Goal: Task Accomplishment & Management: Complete application form

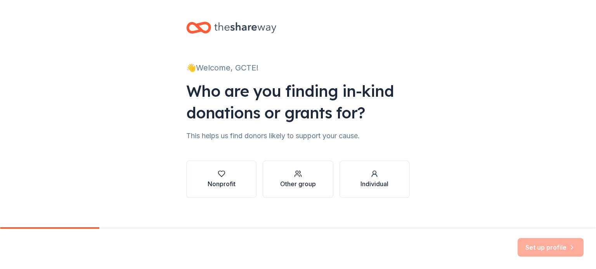
click at [224, 182] on div "Nonprofit" at bounding box center [221, 184] width 28 height 9
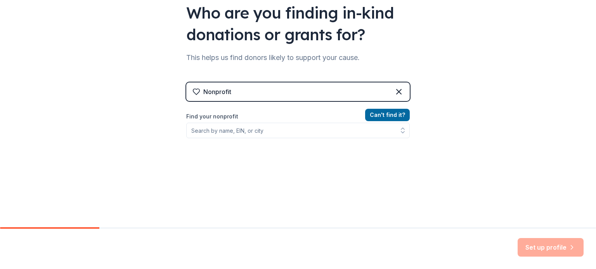
scroll to position [65, 0]
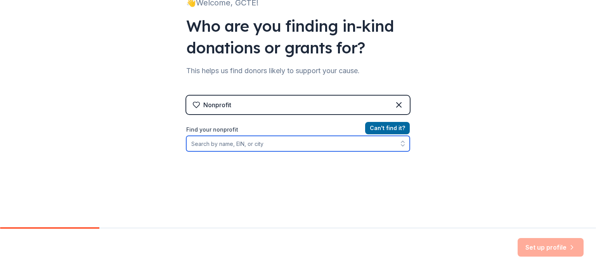
click at [285, 144] on input "Find your nonprofit" at bounding box center [297, 144] width 223 height 16
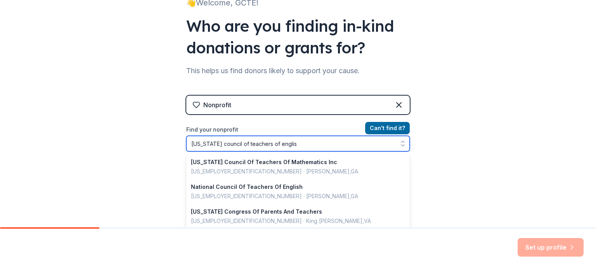
type input "[US_STATE] council of teachers of english"
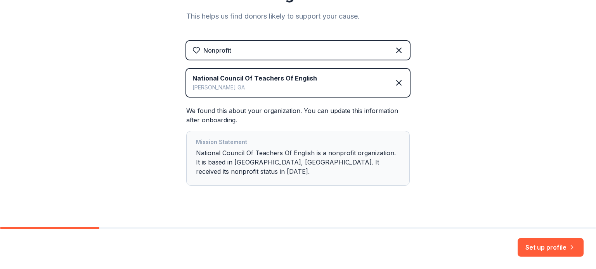
scroll to position [121, 0]
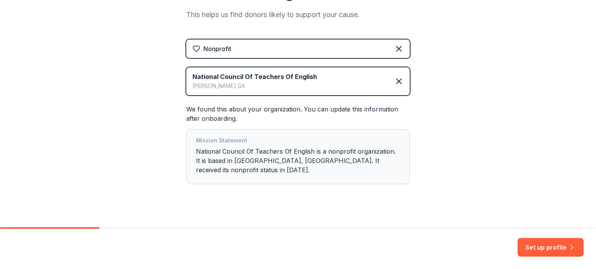
click at [560, 251] on button "Set up profile" at bounding box center [550, 247] width 66 height 19
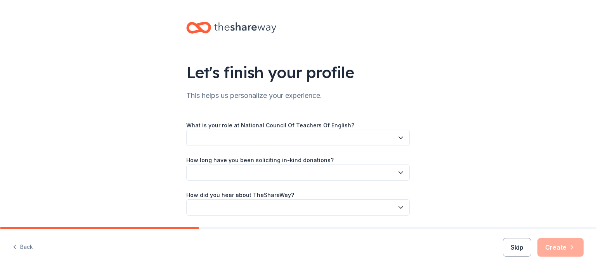
click at [336, 137] on button "button" at bounding box center [297, 138] width 223 height 16
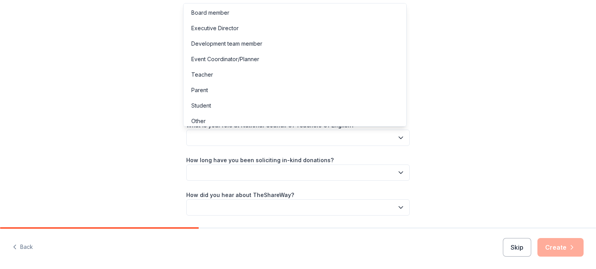
click at [206, 13] on div "Board member" at bounding box center [210, 12] width 38 height 9
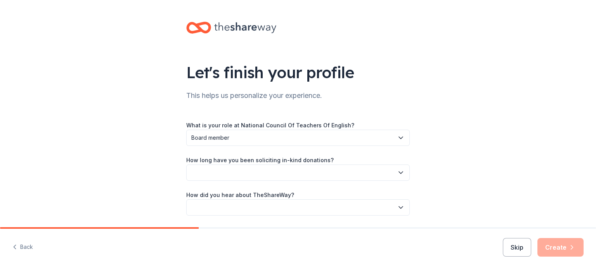
click at [397, 177] on button "button" at bounding box center [297, 173] width 223 height 16
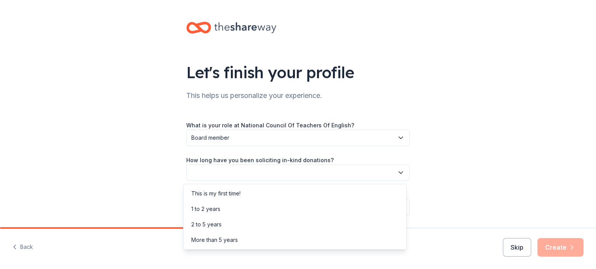
click at [263, 198] on div "This is my first time!" at bounding box center [294, 194] width 219 height 16
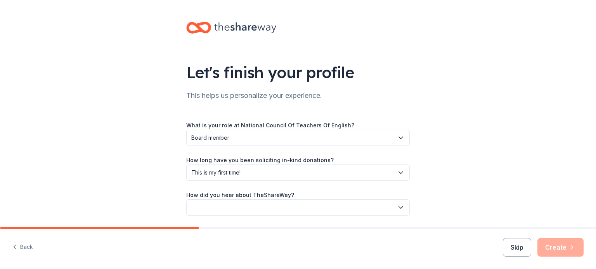
scroll to position [25, 0]
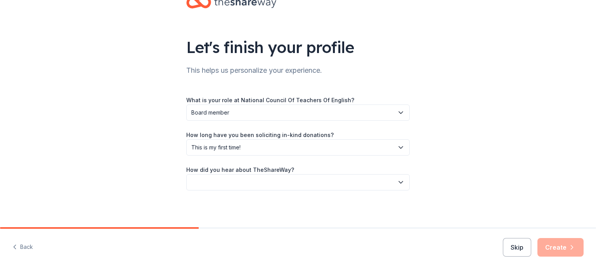
click at [397, 181] on icon "button" at bounding box center [401, 183] width 8 height 8
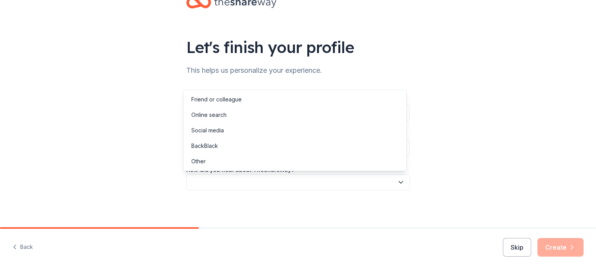
click at [220, 116] on div "Online search" at bounding box center [208, 115] width 35 height 9
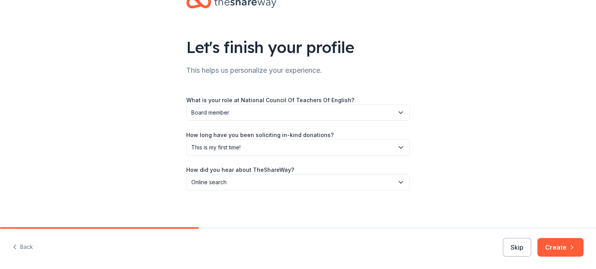
click at [560, 247] on button "Create" at bounding box center [560, 247] width 46 height 19
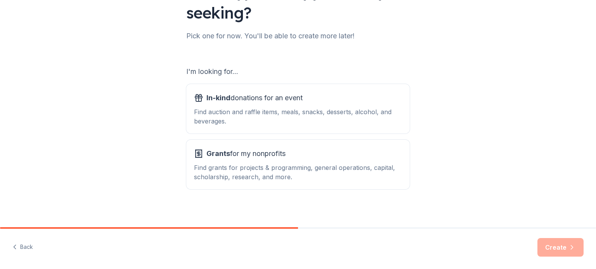
scroll to position [85, 0]
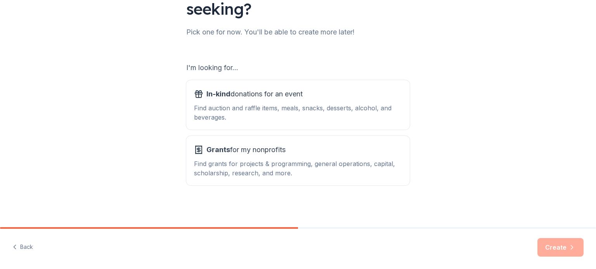
click at [298, 110] on div "Find auction and raffle items, meals, snacks, desserts, alcohol, and beverages." at bounding box center [298, 113] width 208 height 19
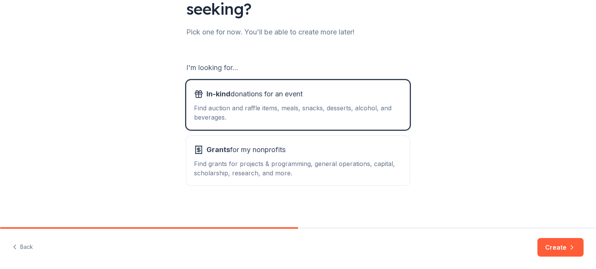
click at [566, 245] on button "Create" at bounding box center [560, 247] width 46 height 19
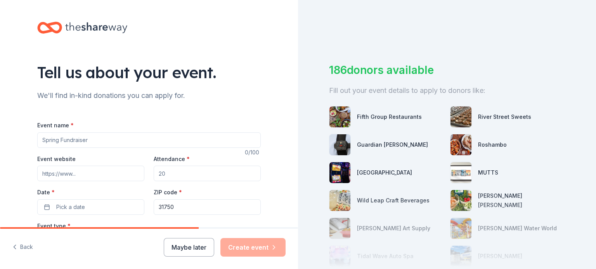
click at [119, 142] on input "Event name *" at bounding box center [148, 141] width 223 height 16
click at [39, 139] on input "GCTE Annual Conference" at bounding box center [148, 141] width 223 height 16
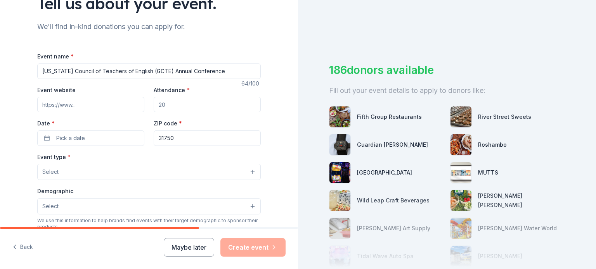
scroll to position [78, 0]
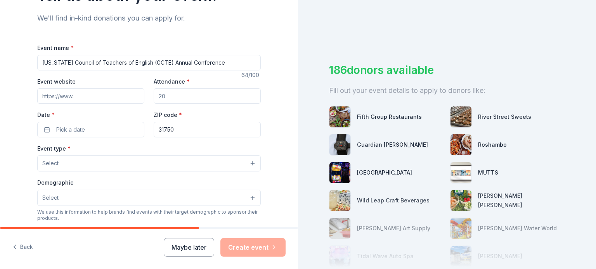
type input "[US_STATE] Council of Teachers of English (GCTE) Annual Conference"
click at [69, 97] on input "Event website" at bounding box center [90, 96] width 107 height 16
paste input "[URL][DOMAIN_NAME]"
type input "[URL][DOMAIN_NAME]"
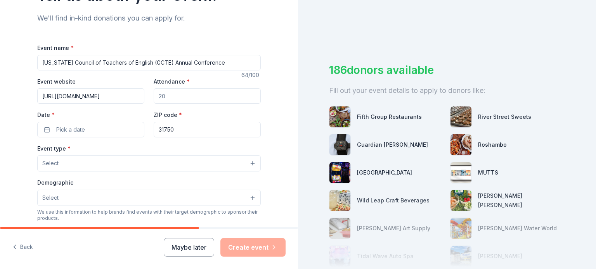
scroll to position [0, 0]
click at [168, 97] on input "Attendance *" at bounding box center [207, 96] width 107 height 16
type input "300"
click at [43, 129] on button "Pick a date" at bounding box center [90, 130] width 107 height 16
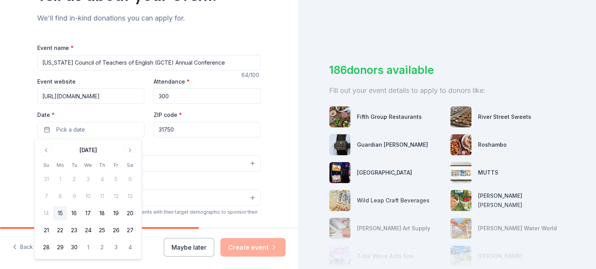
click at [132, 148] on button "Go to next month" at bounding box center [129, 150] width 11 height 11
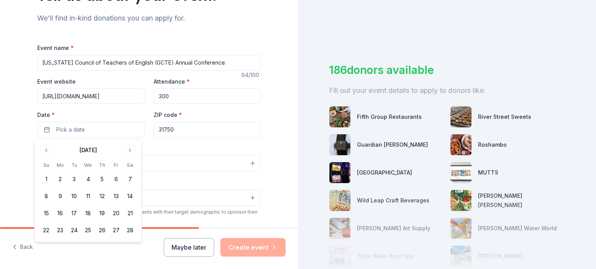
click at [114, 180] on button "6" at bounding box center [116, 180] width 14 height 14
click at [131, 180] on button "7" at bounding box center [130, 180] width 14 height 14
click at [104, 178] on button "5" at bounding box center [102, 180] width 14 height 14
click at [0, 146] on div "Tell us about your event. We'll find in-kind donations you can apply for. Event…" at bounding box center [149, 180] width 298 height 516
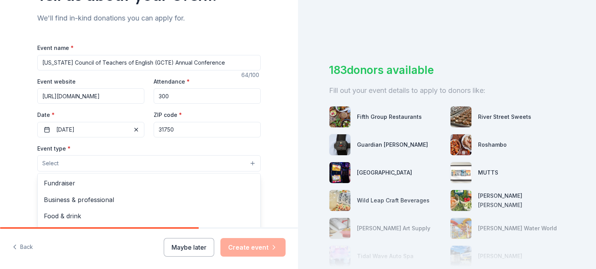
click at [68, 162] on button "Select" at bounding box center [148, 163] width 223 height 16
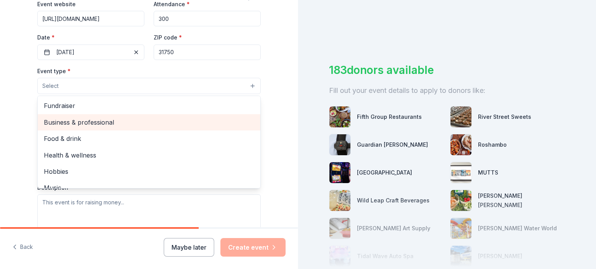
click at [104, 124] on span "Business & professional" at bounding box center [149, 122] width 210 height 10
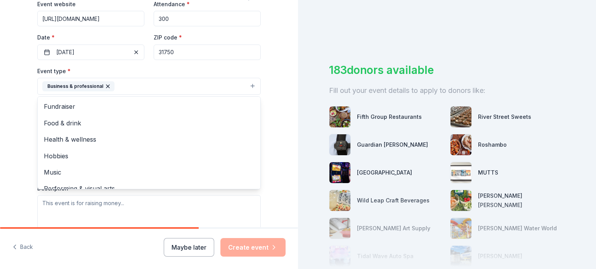
click at [280, 79] on div "Tell us about your event. We'll find in-kind donations you can apply for. Event…" at bounding box center [149, 103] width 298 height 517
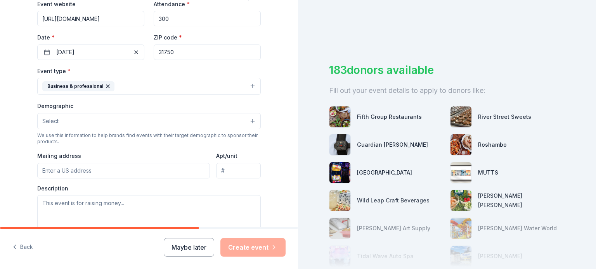
click at [94, 123] on button "Select" at bounding box center [148, 121] width 223 height 16
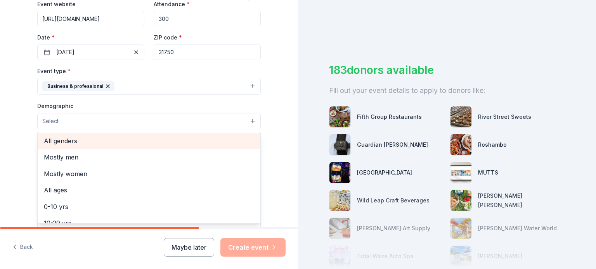
click at [68, 145] on span "All genders" at bounding box center [149, 141] width 210 height 10
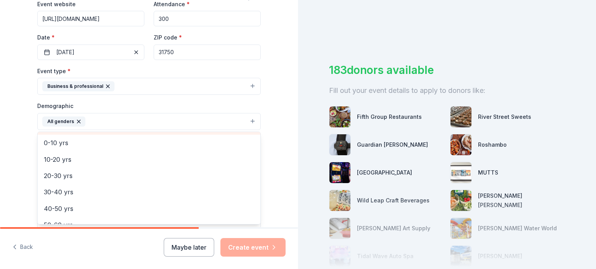
scroll to position [78, 0]
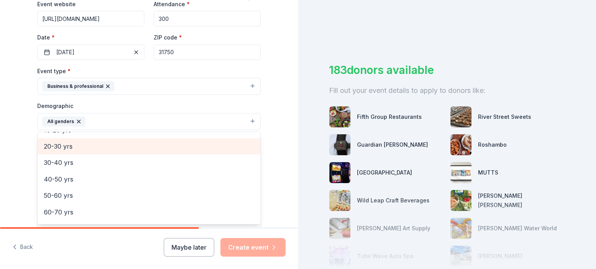
click at [59, 150] on span "20-30 yrs" at bounding box center [149, 147] width 210 height 10
click at [62, 150] on span "30-40 yrs" at bounding box center [149, 147] width 210 height 10
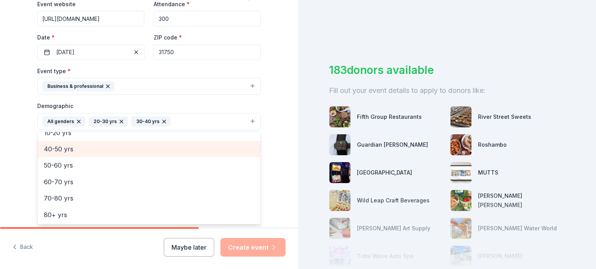
click at [62, 150] on span "40-50 yrs" at bounding box center [149, 149] width 210 height 10
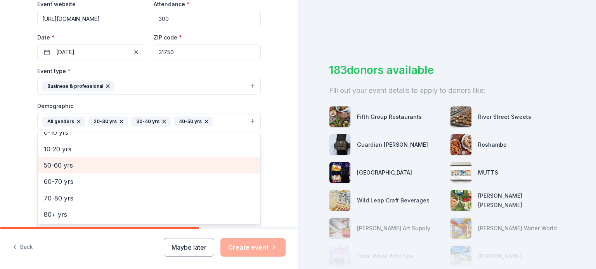
click at [62, 162] on span "50-60 yrs" at bounding box center [149, 166] width 210 height 10
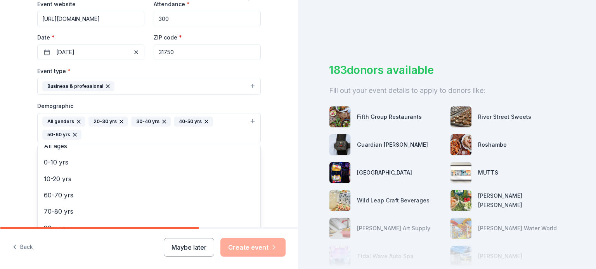
click at [282, 128] on div "Tell us about your event. We'll find in-kind donations you can apply for. Event…" at bounding box center [149, 110] width 298 height 531
click at [174, 133] on div "All genders 20-30 yrs 30-40 yrs 40-50 yrs 50-60 yrs" at bounding box center [144, 128] width 204 height 23
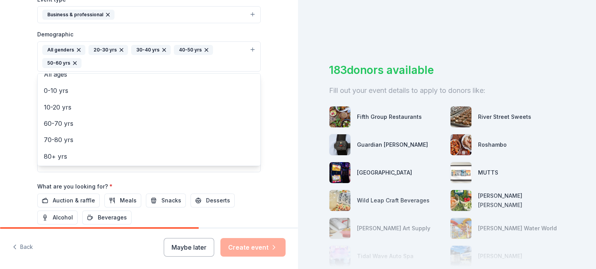
scroll to position [225, 0]
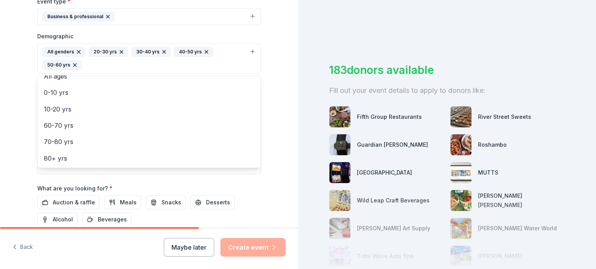
click at [288, 166] on div "Tell us about your event. We'll find in-kind donations you can apply for. Event…" at bounding box center [149, 40] width 298 height 531
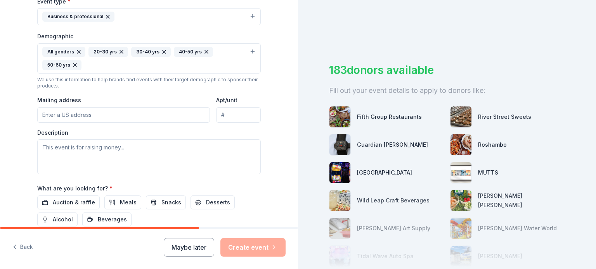
click at [121, 113] on input "Mailing address" at bounding box center [123, 115] width 173 height 16
click at [278, 111] on div "Tell us about your event. We'll find in-kind donations you can apply for. Event…" at bounding box center [149, 40] width 298 height 531
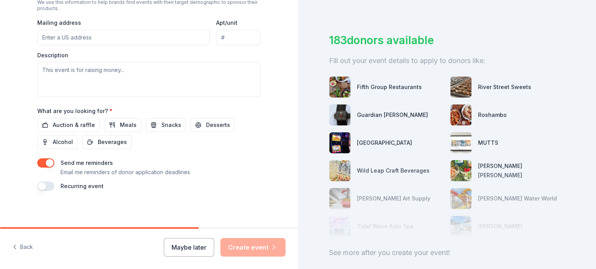
scroll to position [0, 0]
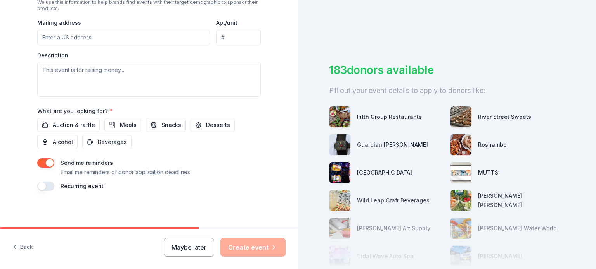
click at [79, 33] on input "Mailing address" at bounding box center [123, 38] width 173 height 16
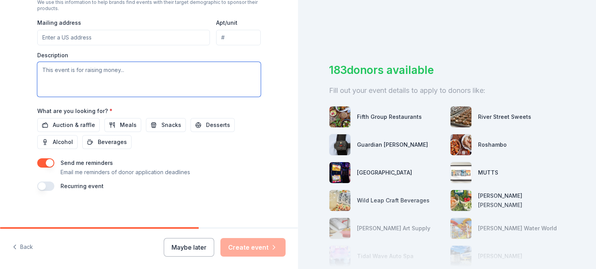
click at [59, 74] on textarea at bounding box center [148, 79] width 223 height 35
paste textarea "Lo ipsumd si ame Consect Adipisc el Seddoeiu te Incidid (UTLA), et dol magnaal …"
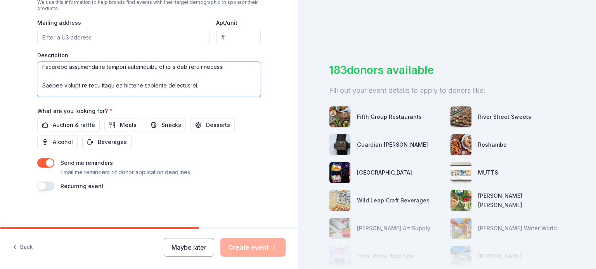
scroll to position [96, 0]
click at [190, 76] on textarea at bounding box center [148, 79] width 223 height 35
type textarea "Lo ipsumd si ame Consect Adipisc el Seddoeiu te Incidid (UTLA), et dol magnaal …"
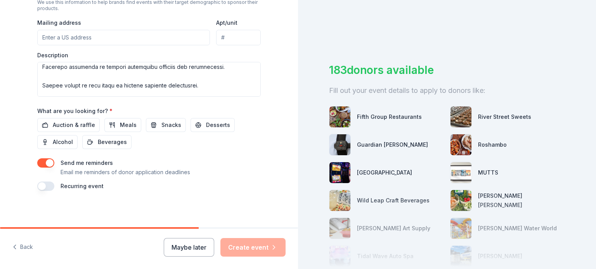
click at [81, 124] on span "Auction & raffle" at bounding box center [74, 125] width 42 height 9
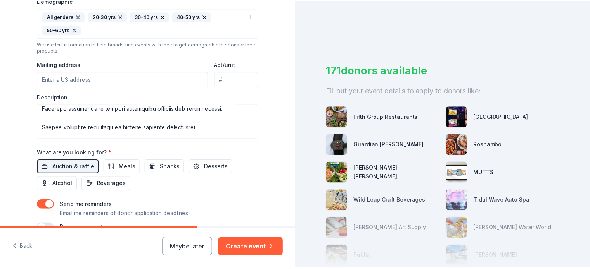
scroll to position [302, 0]
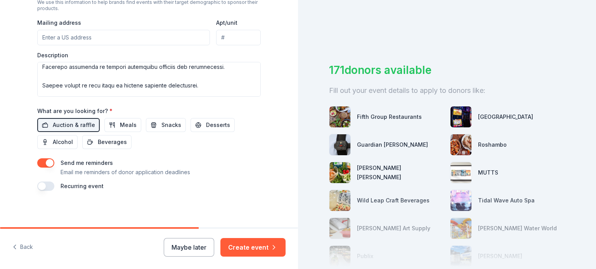
click at [261, 250] on button "Create event" at bounding box center [252, 247] width 65 height 19
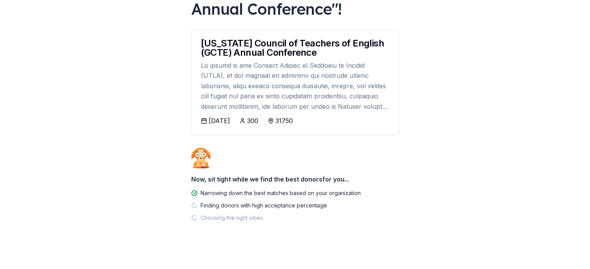
scroll to position [121, 0]
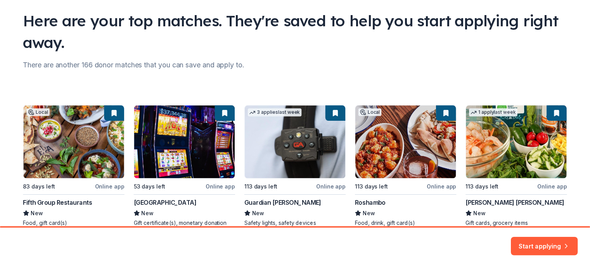
scroll to position [90, 0]
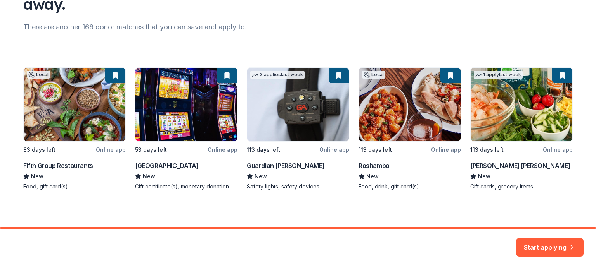
click at [561, 242] on button "Start applying" at bounding box center [549, 243] width 67 height 19
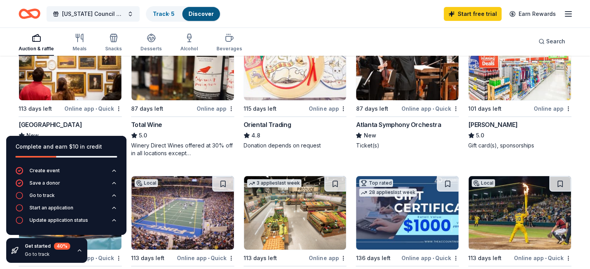
scroll to position [78, 0]
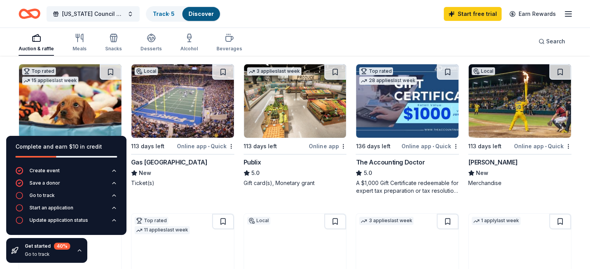
scroll to position [217, 0]
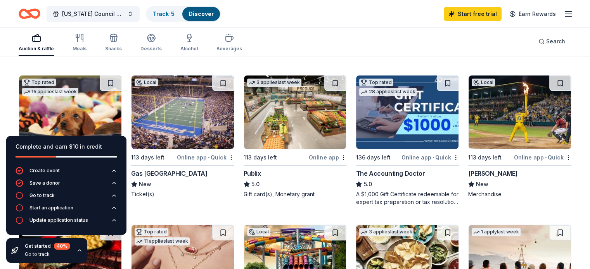
click at [302, 109] on img at bounding box center [295, 113] width 102 height 74
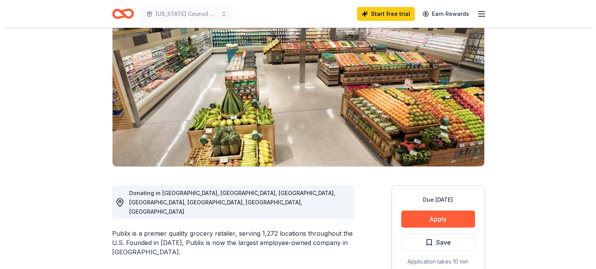
scroll to position [116, 0]
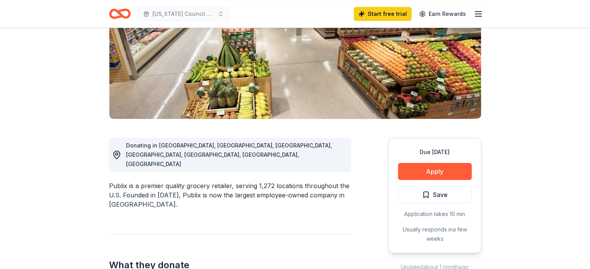
click at [438, 173] on button "Apply" at bounding box center [435, 171] width 74 height 17
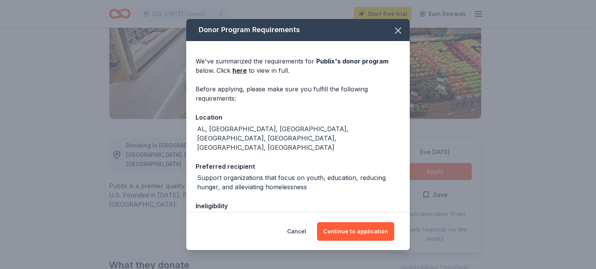
scroll to position [62, 0]
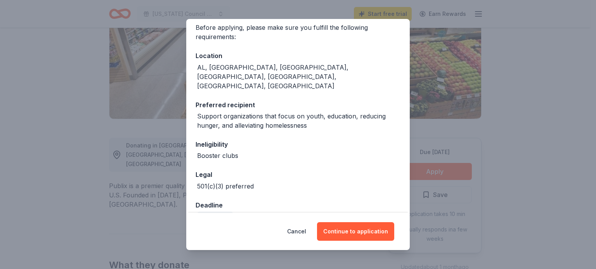
click at [361, 235] on button "Continue to application" at bounding box center [355, 232] width 77 height 19
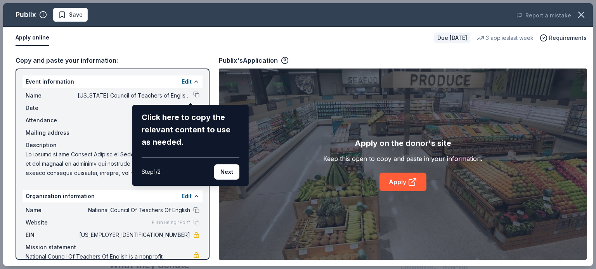
click at [231, 172] on button "Next" at bounding box center [226, 172] width 25 height 16
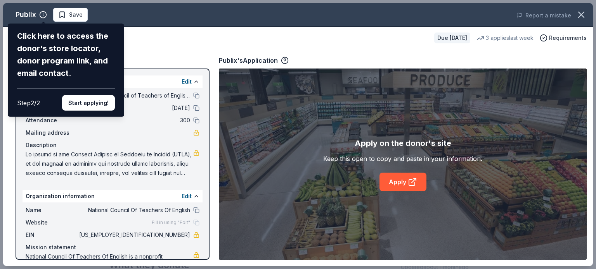
click at [88, 100] on button "Start applying!" at bounding box center [88, 103] width 53 height 16
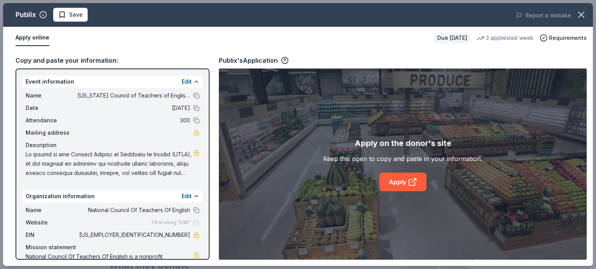
scroll to position [29, 0]
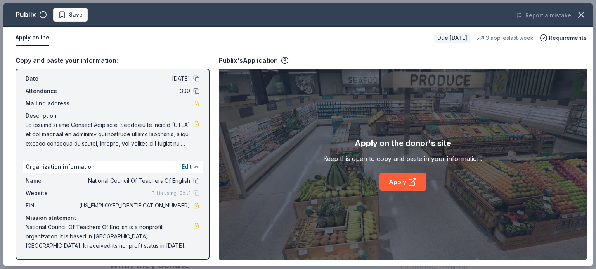
click at [406, 183] on link "Apply" at bounding box center [402, 182] width 47 height 19
